Goal: Find specific page/section: Find specific page/section

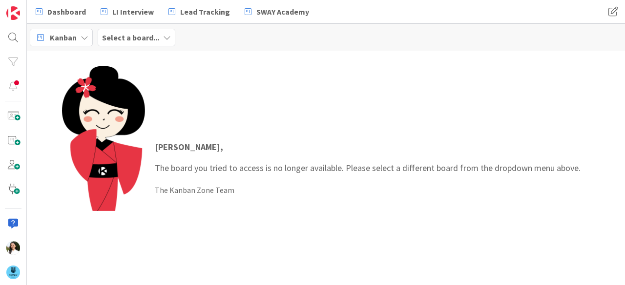
click at [129, 36] on b "Select a board..." at bounding box center [130, 38] width 57 height 10
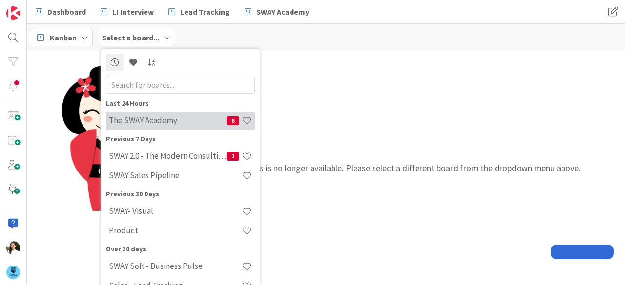
click at [156, 117] on h4 "The SWAY Academy" at bounding box center [168, 121] width 118 height 10
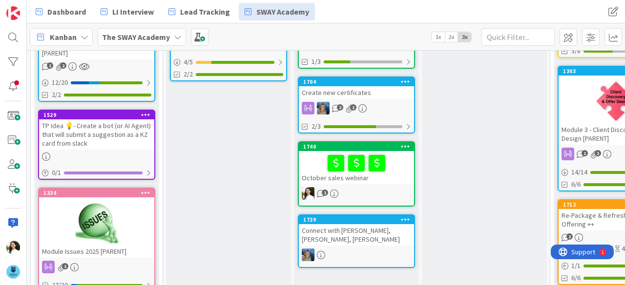
scroll to position [160, 0]
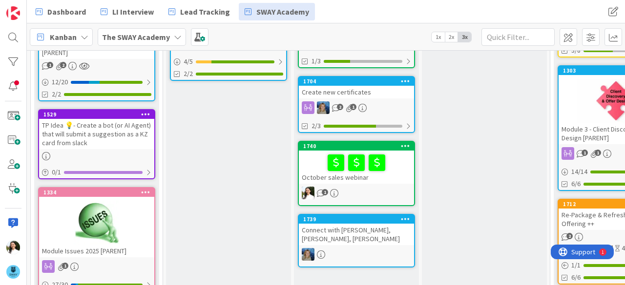
click at [408, 170] on div at bounding box center [356, 163] width 109 height 20
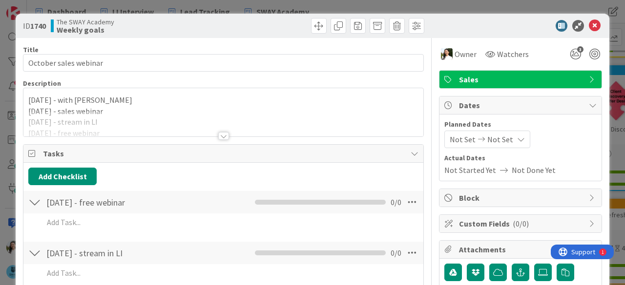
click at [206, 128] on div at bounding box center [223, 124] width 400 height 25
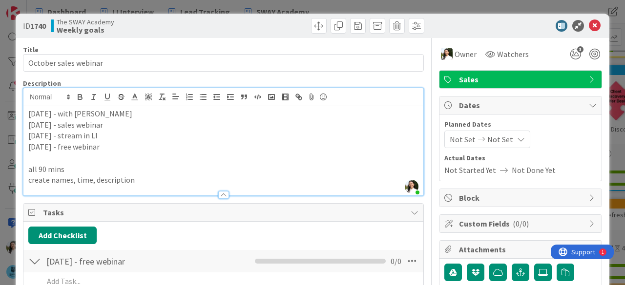
click at [111, 137] on p "[DATE] - stream in LI" at bounding box center [223, 135] width 390 height 11
click at [65, 134] on p "[DATE] - stream in LI" at bounding box center [223, 135] width 390 height 11
